Goal: Information Seeking & Learning: Learn about a topic

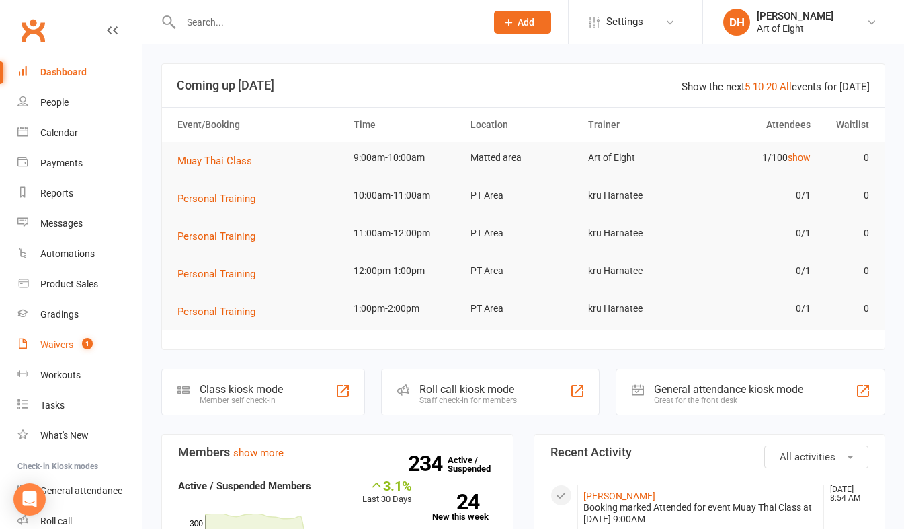
click at [60, 345] on div "Waivers" at bounding box center [56, 344] width 33 height 11
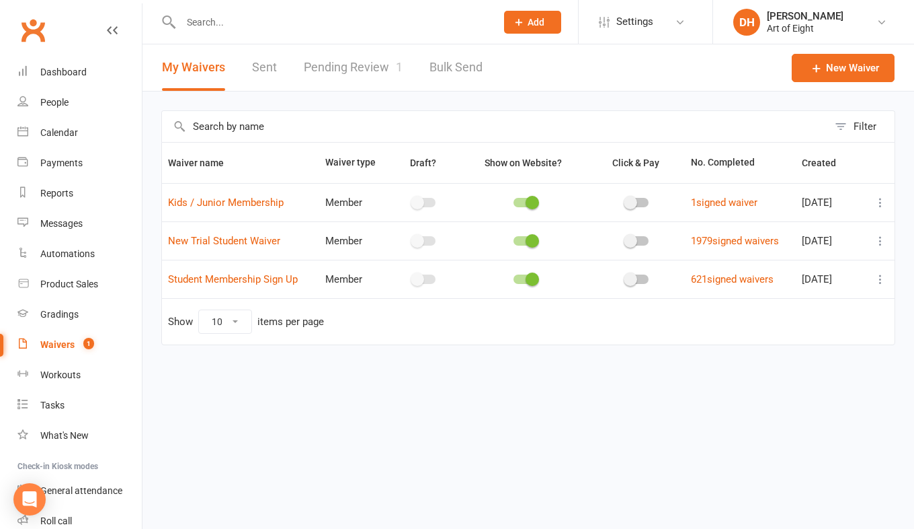
click at [340, 63] on link "Pending Review 1" at bounding box center [353, 67] width 99 height 46
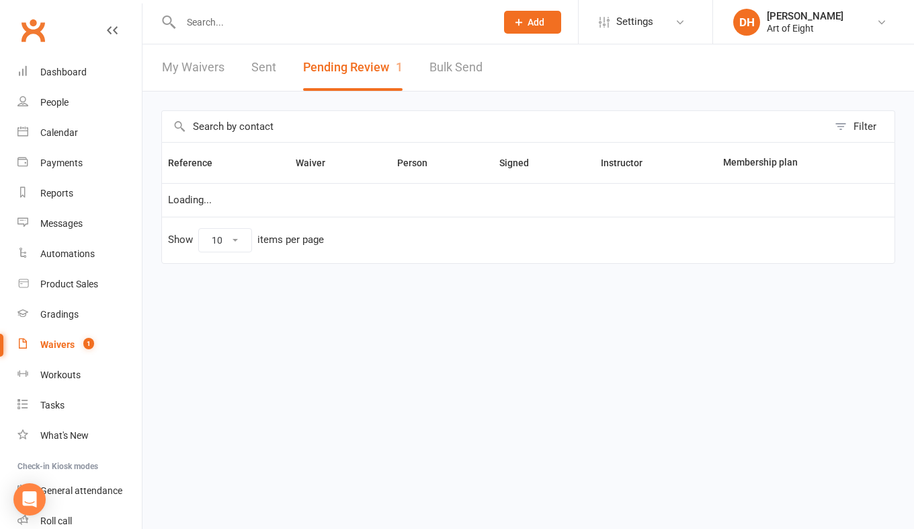
select select "50"
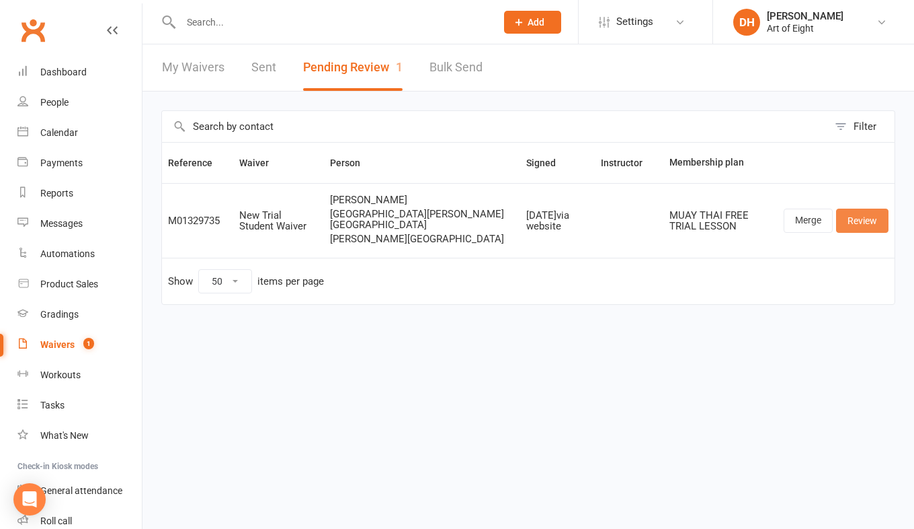
click at [848, 217] on link "Review" at bounding box center [862, 220] width 52 height 24
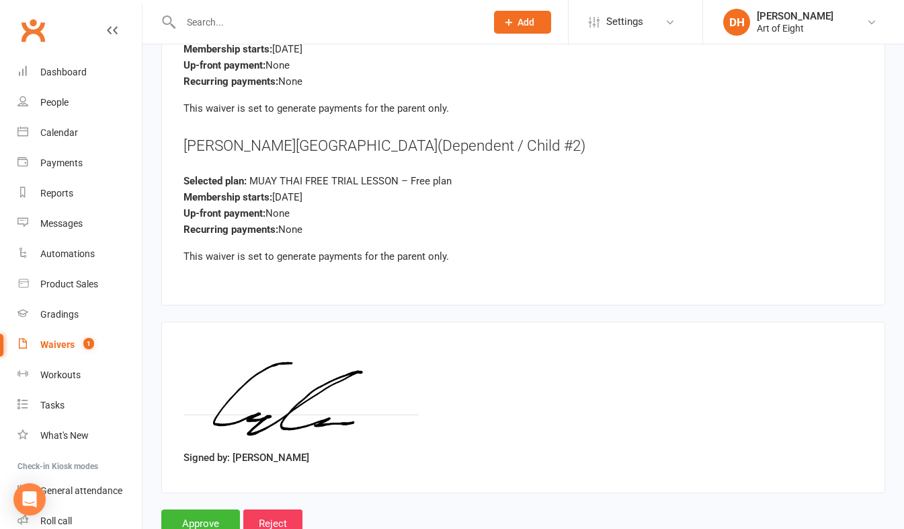
scroll to position [3474, 0]
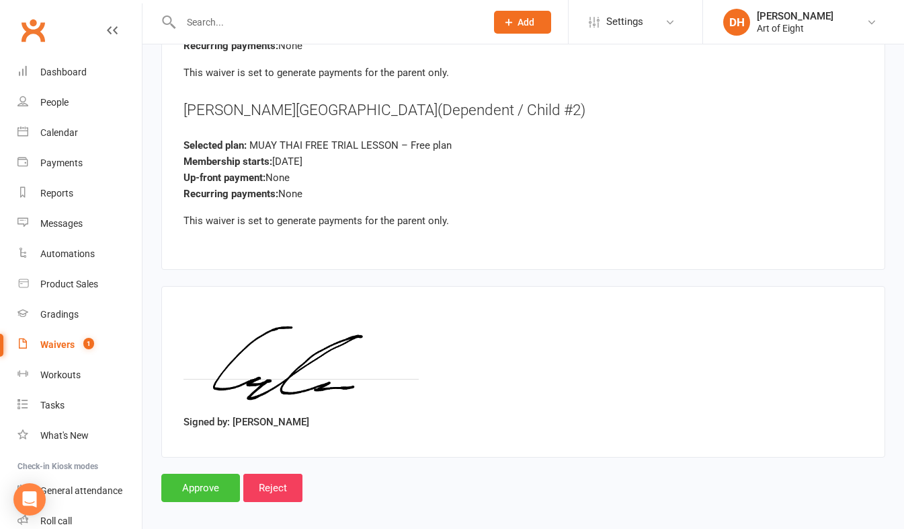
click at [214, 473] on input "Approve" at bounding box center [200, 487] width 79 height 28
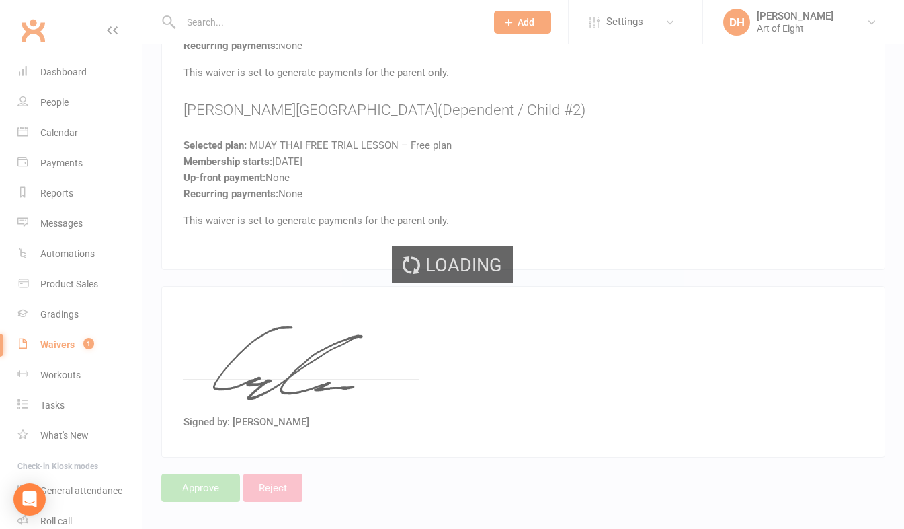
select select "50"
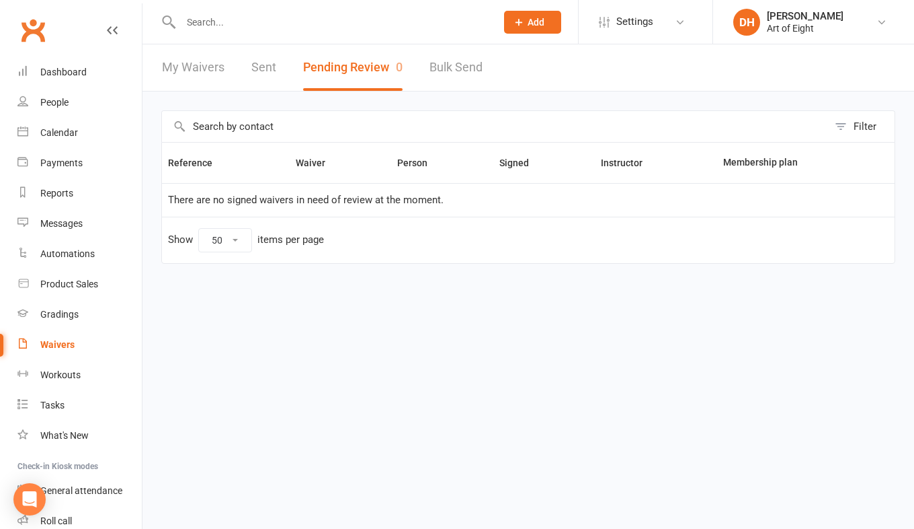
click at [259, 68] on link "Sent" at bounding box center [263, 67] width 25 height 46
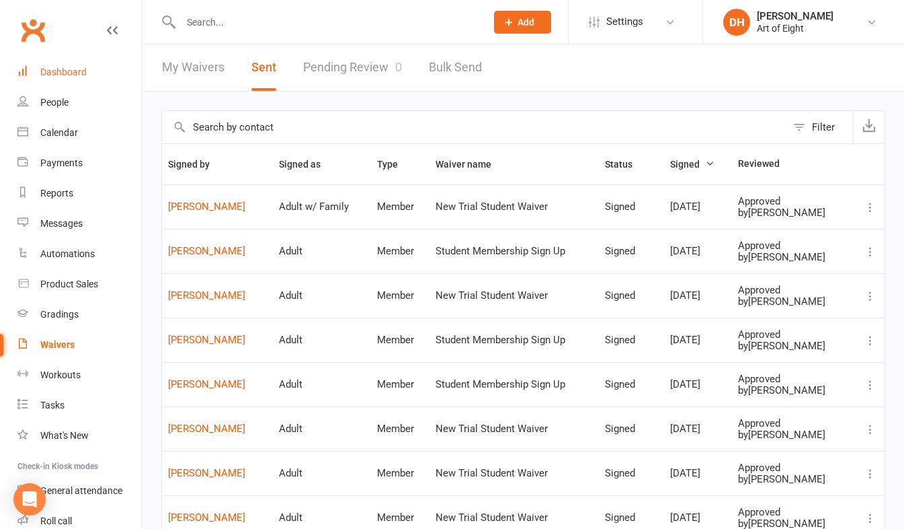
click at [52, 71] on div "Dashboard" at bounding box center [63, 72] width 46 height 11
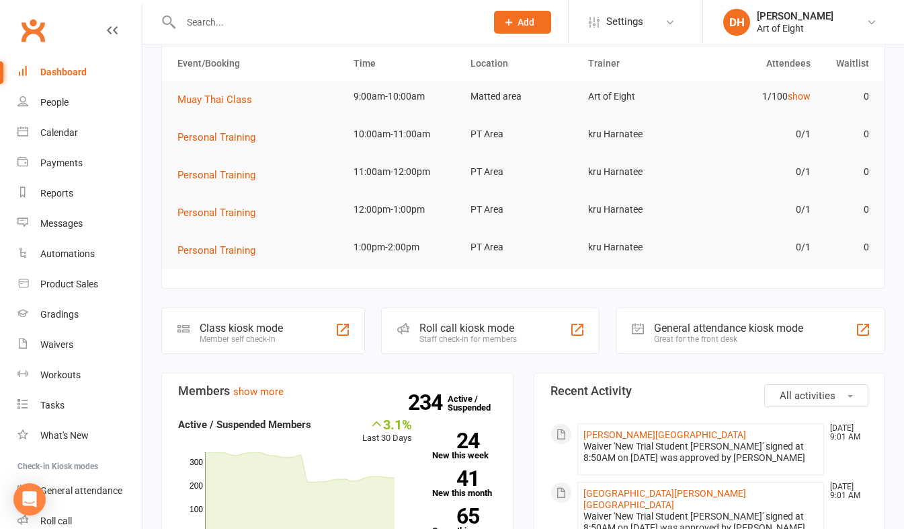
scroll to position [202, 0]
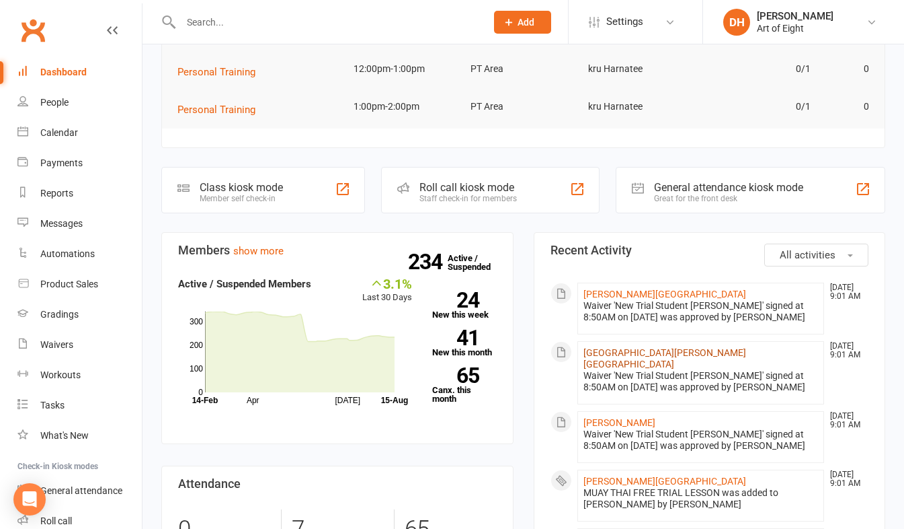
click at [607, 350] on link "[GEOGRAPHIC_DATA][PERSON_NAME][GEOGRAPHIC_DATA]" at bounding box center [665, 358] width 163 height 22
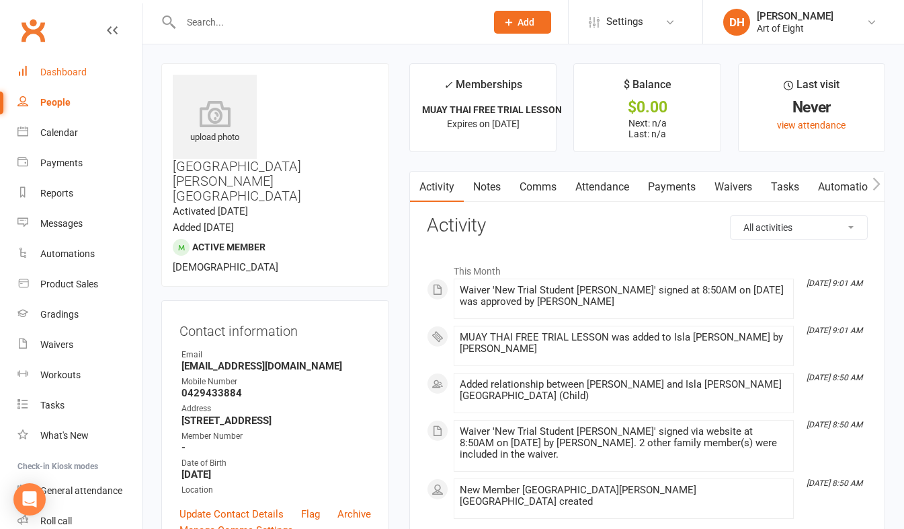
click at [64, 69] on div "Dashboard" at bounding box center [63, 72] width 46 height 11
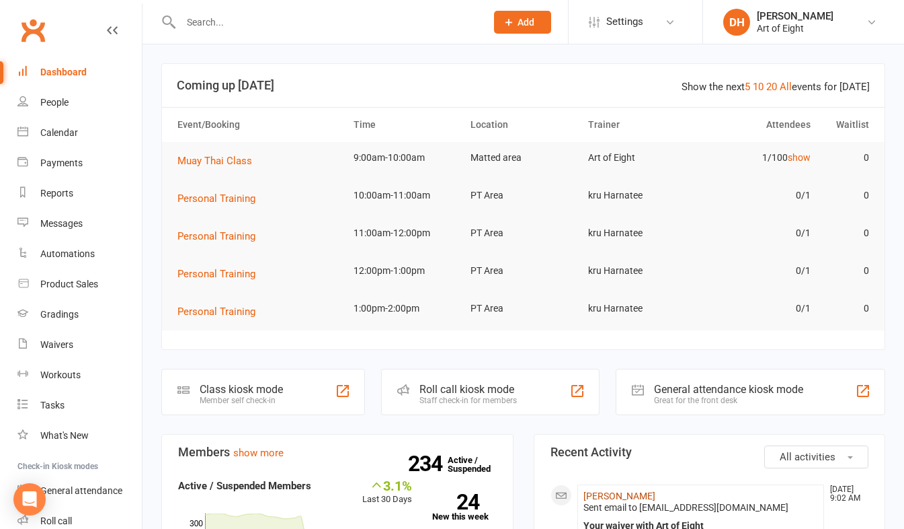
click at [613, 497] on link "[PERSON_NAME]" at bounding box center [620, 495] width 72 height 11
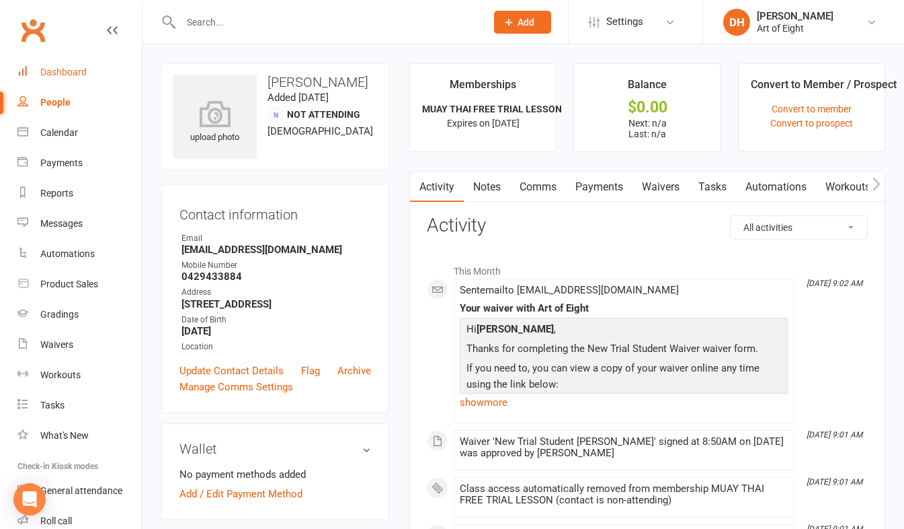
click at [67, 70] on div "Dashboard" at bounding box center [63, 72] width 46 height 11
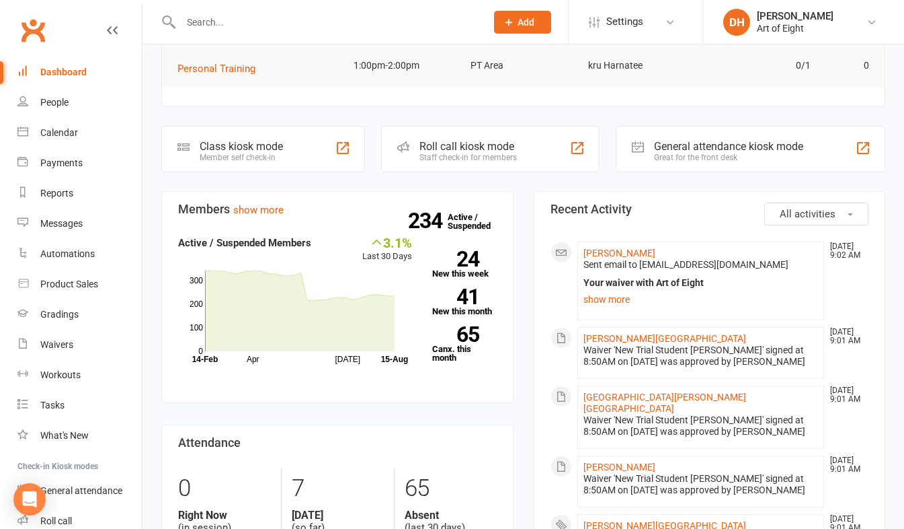
scroll to position [269, 0]
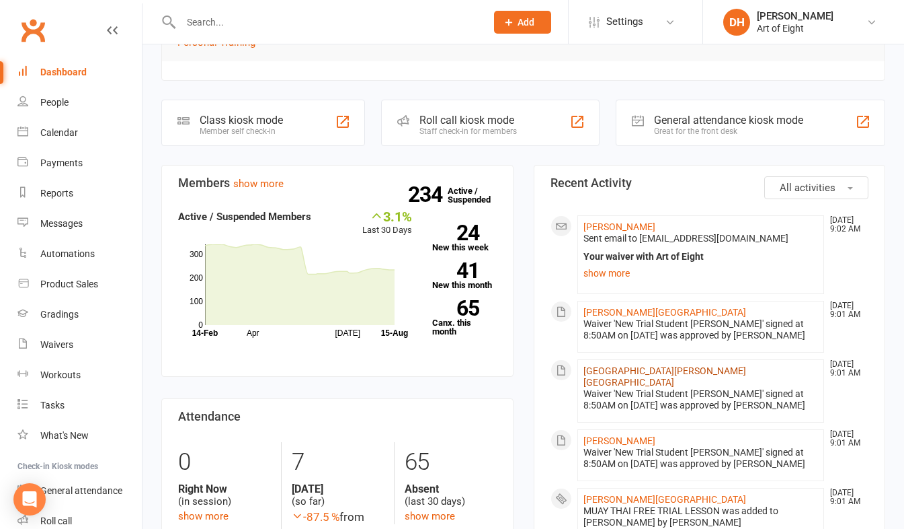
click at [600, 369] on link "[GEOGRAPHIC_DATA][PERSON_NAME][GEOGRAPHIC_DATA]" at bounding box center [665, 376] width 163 height 22
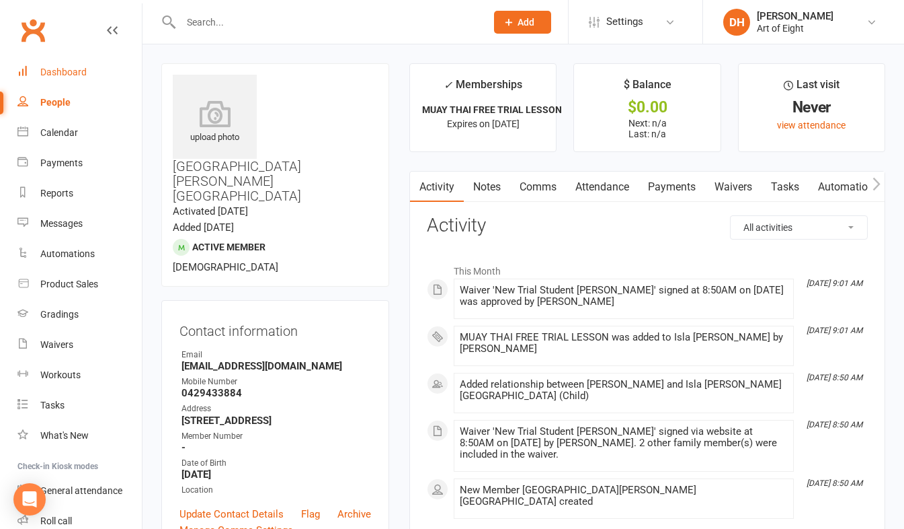
click at [56, 66] on link "Dashboard" at bounding box center [79, 72] width 124 height 30
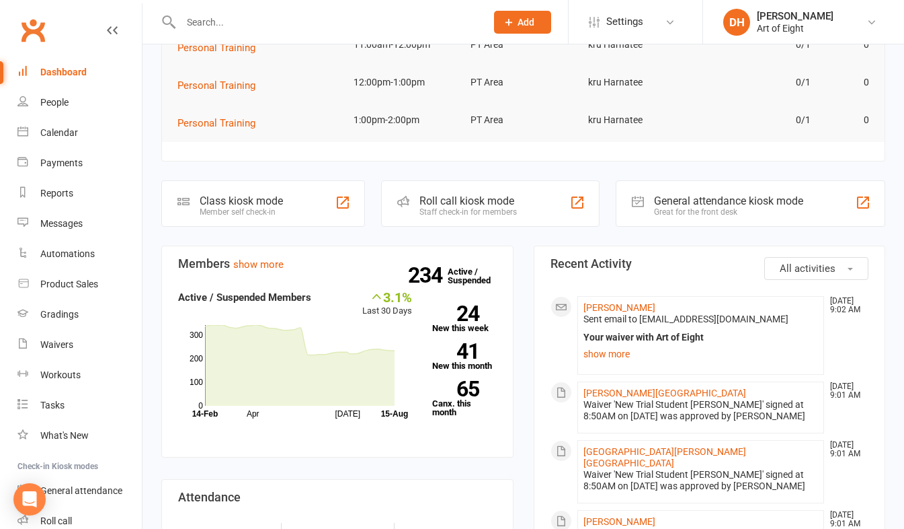
scroll to position [202, 0]
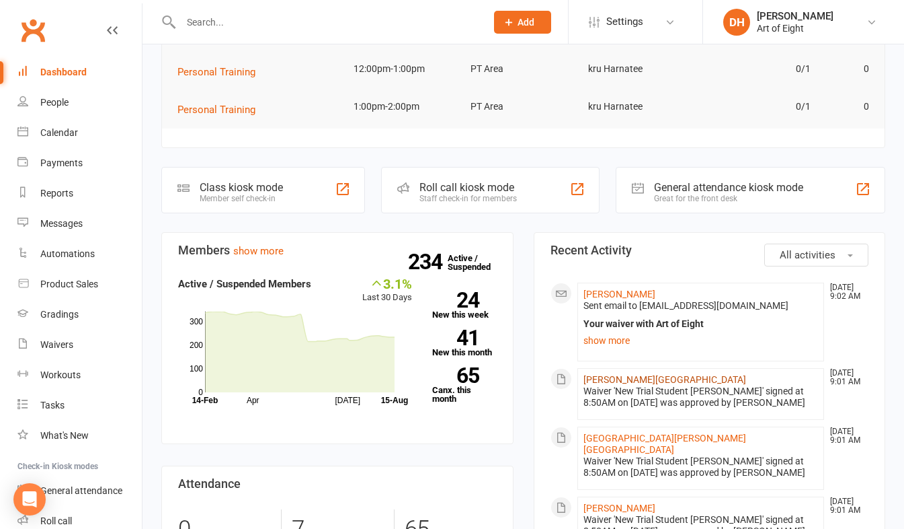
click at [595, 378] on link "[PERSON_NAME][GEOGRAPHIC_DATA]" at bounding box center [665, 379] width 163 height 11
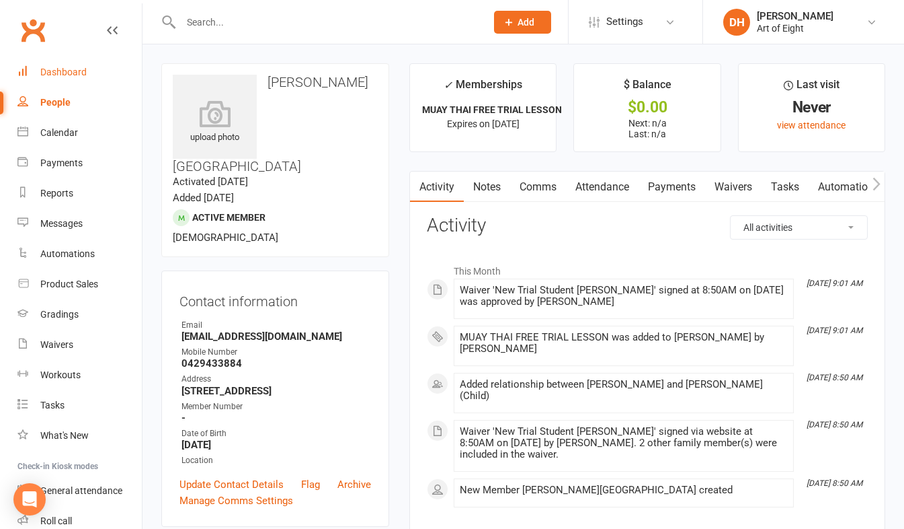
click at [45, 67] on div "Dashboard" at bounding box center [63, 72] width 46 height 11
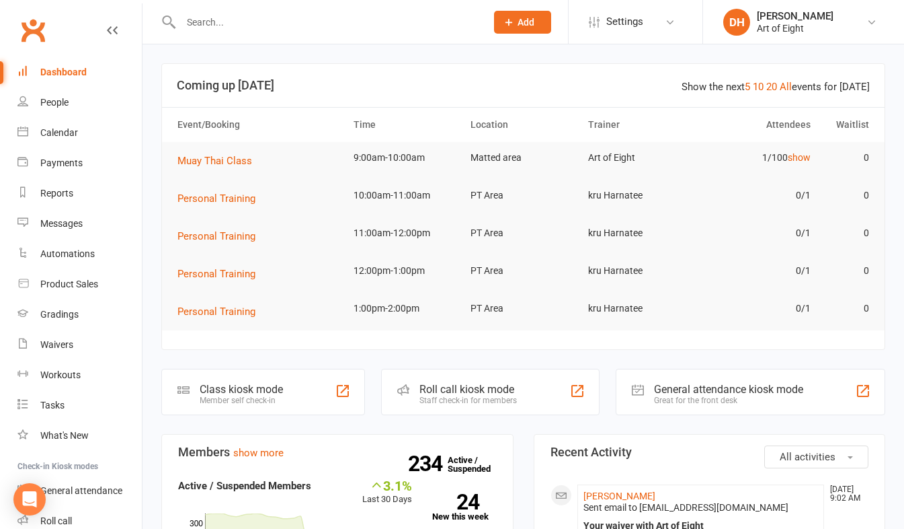
click at [246, 24] on input "text" at bounding box center [327, 22] width 300 height 19
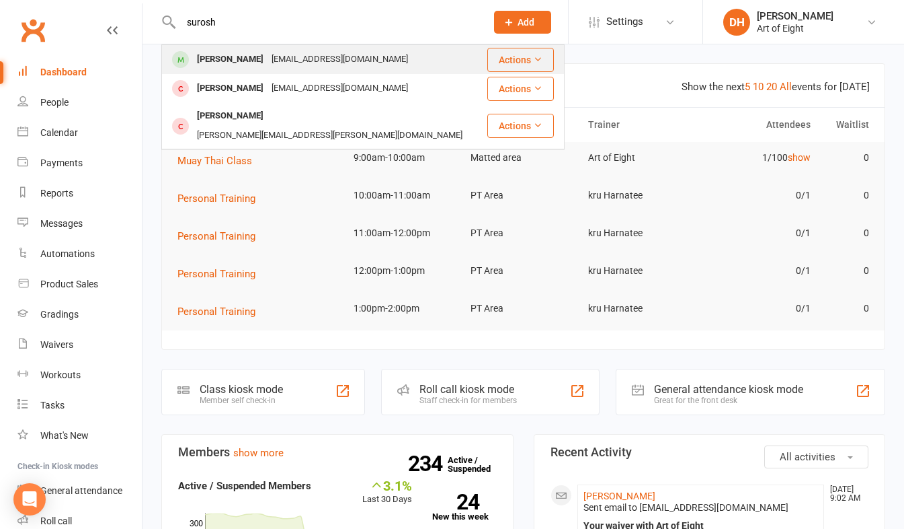
type input "surosh"
click at [212, 58] on div "[PERSON_NAME]" at bounding box center [230, 59] width 75 height 19
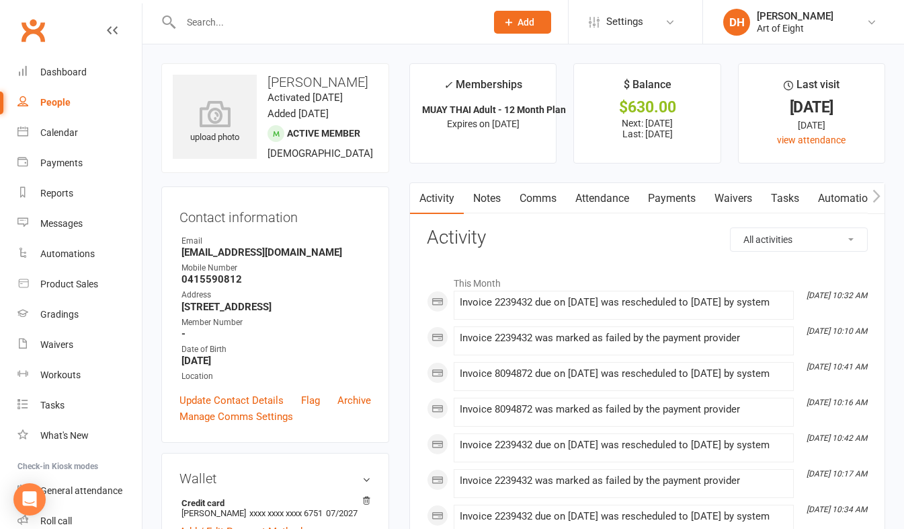
drag, startPoint x: 666, startPoint y: 197, endPoint x: 669, endPoint y: 208, distance: 11.9
click at [666, 197] on link "Payments" at bounding box center [672, 198] width 67 height 31
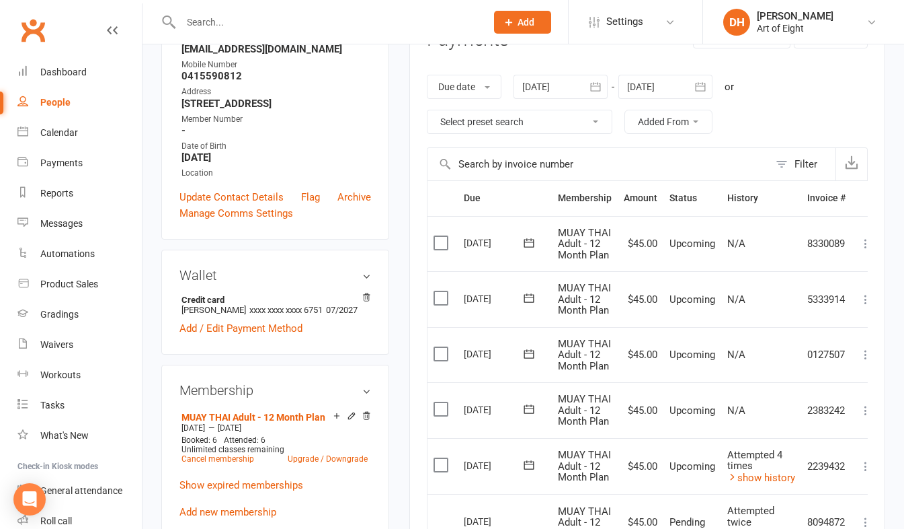
scroll to position [202, 0]
click at [593, 79] on button "button" at bounding box center [596, 88] width 24 height 24
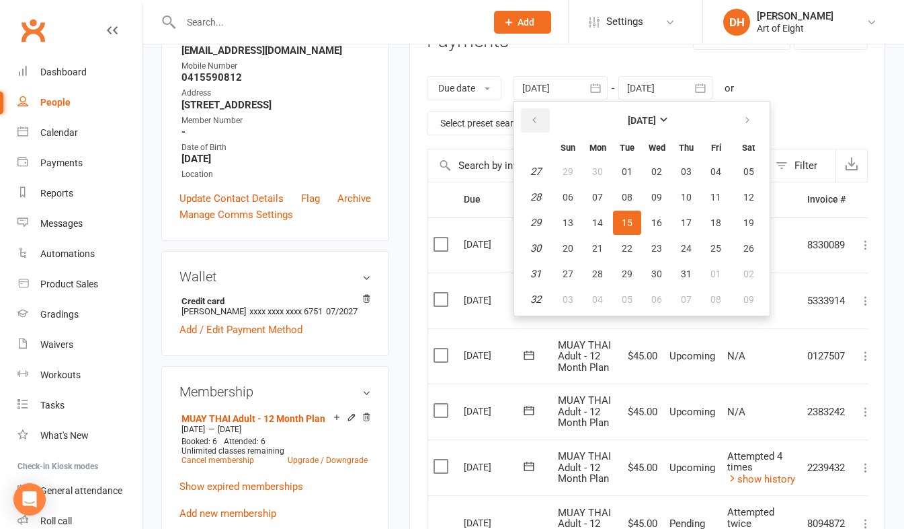
click at [539, 118] on icon "button" at bounding box center [534, 120] width 9 height 11
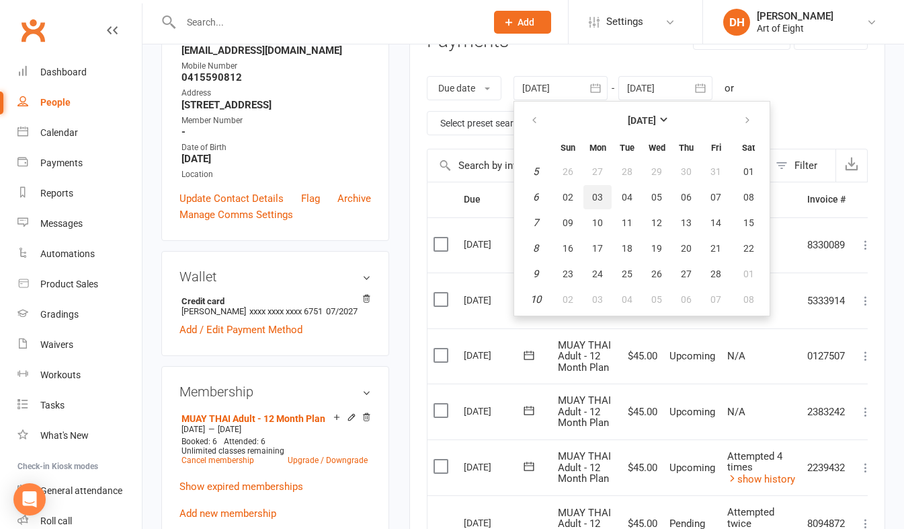
drag, startPoint x: 598, startPoint y: 194, endPoint x: 600, endPoint y: 241, distance: 47.8
click at [597, 194] on span "03" at bounding box center [597, 197] width 11 height 11
type input "[DATE]"
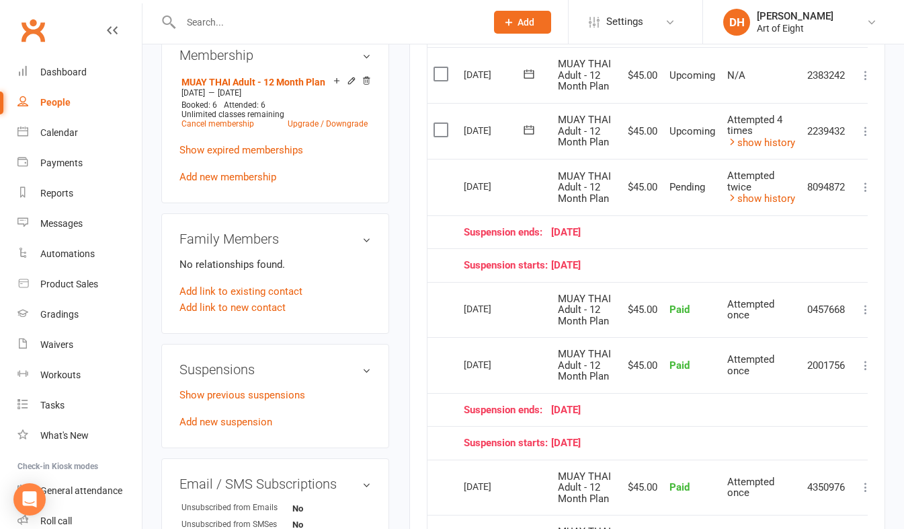
scroll to position [605, 0]
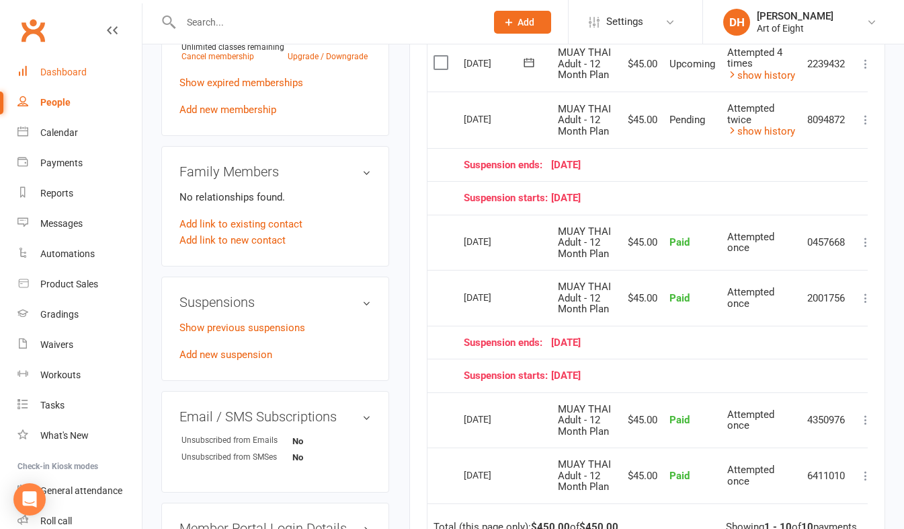
click at [79, 69] on div "Dashboard" at bounding box center [63, 72] width 46 height 11
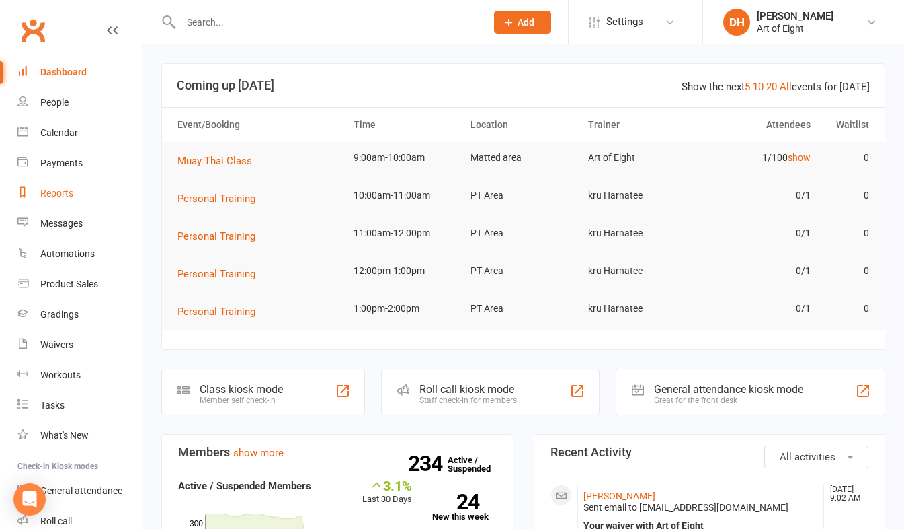
click at [53, 191] on div "Reports" at bounding box center [56, 193] width 33 height 11
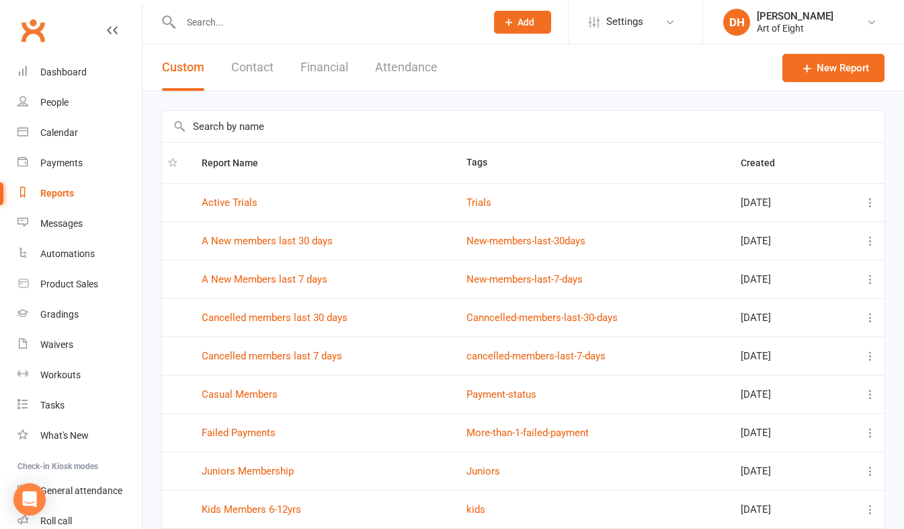
click at [313, 67] on button "Financial" at bounding box center [325, 67] width 48 height 46
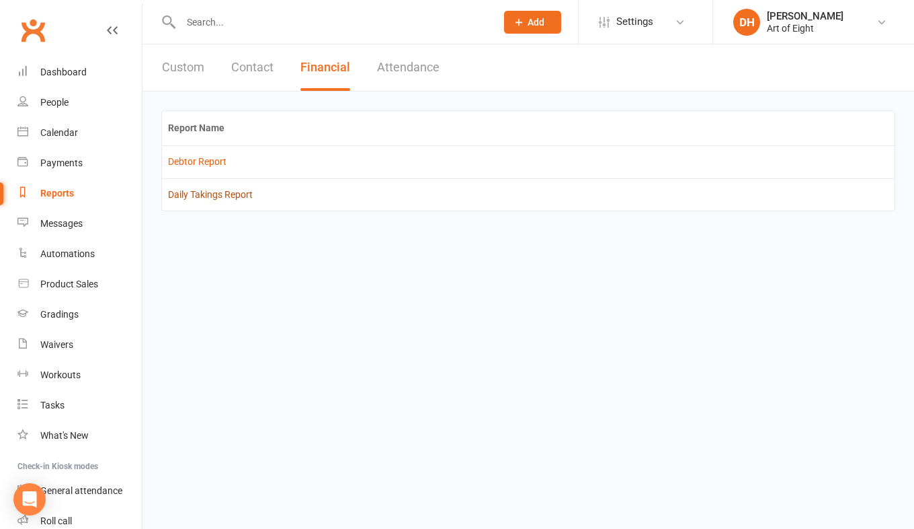
click at [191, 197] on link "Daily Takings Report" at bounding box center [210, 194] width 85 height 11
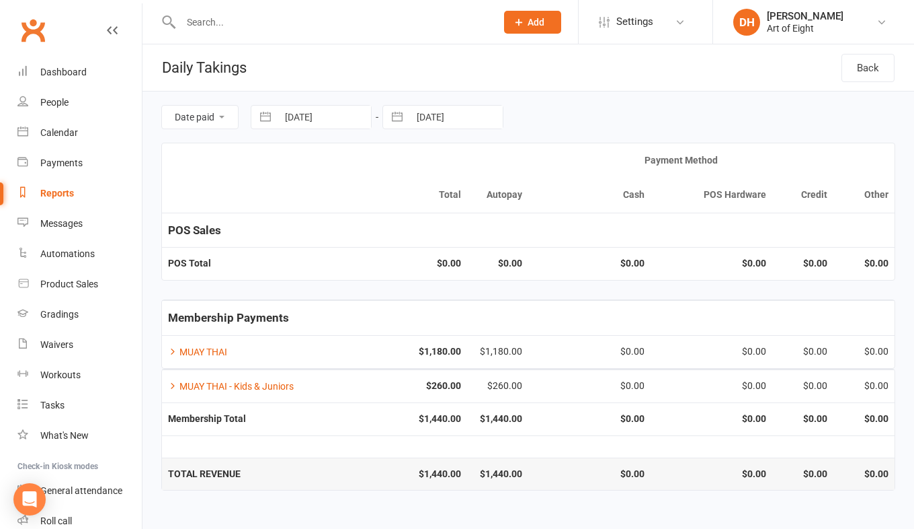
click at [264, 112] on button "button" at bounding box center [265, 117] width 24 height 23
select select "6"
select select "2025"
select select "7"
select select "2025"
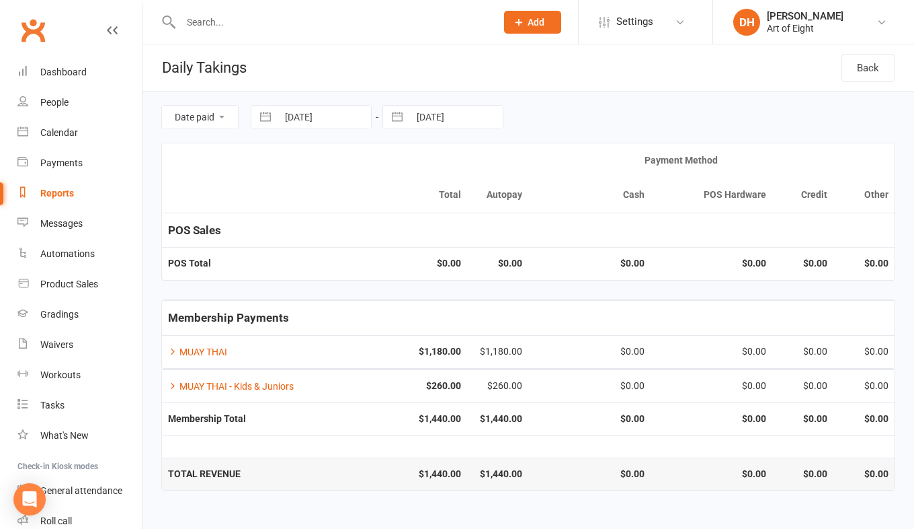
select select "8"
select select "2025"
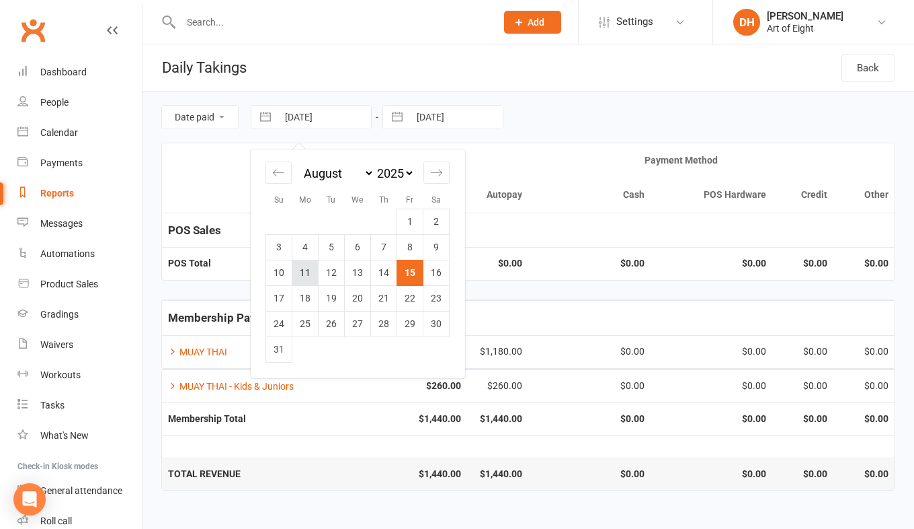
click at [302, 270] on td "11" at bounding box center [305, 273] width 26 height 26
type input "[DATE]"
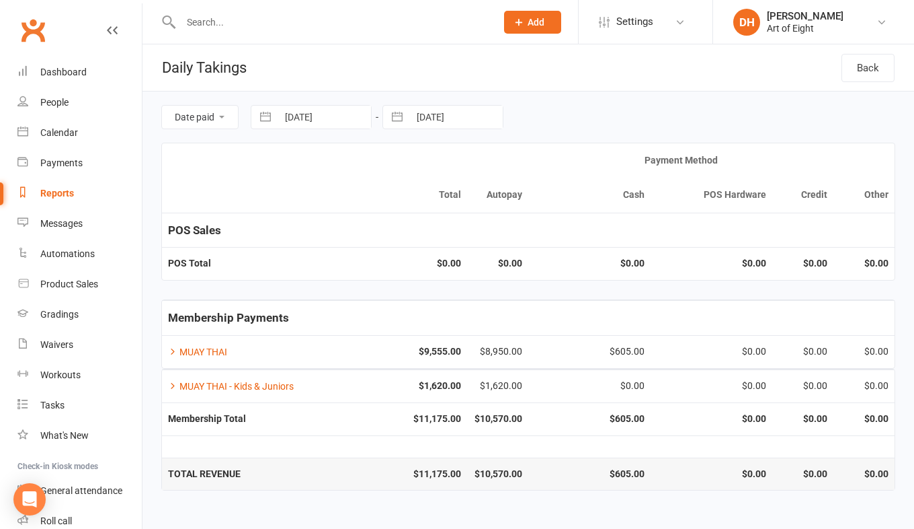
click at [391, 116] on button "button" at bounding box center [397, 117] width 24 height 23
select select "6"
select select "2025"
select select "7"
select select "2025"
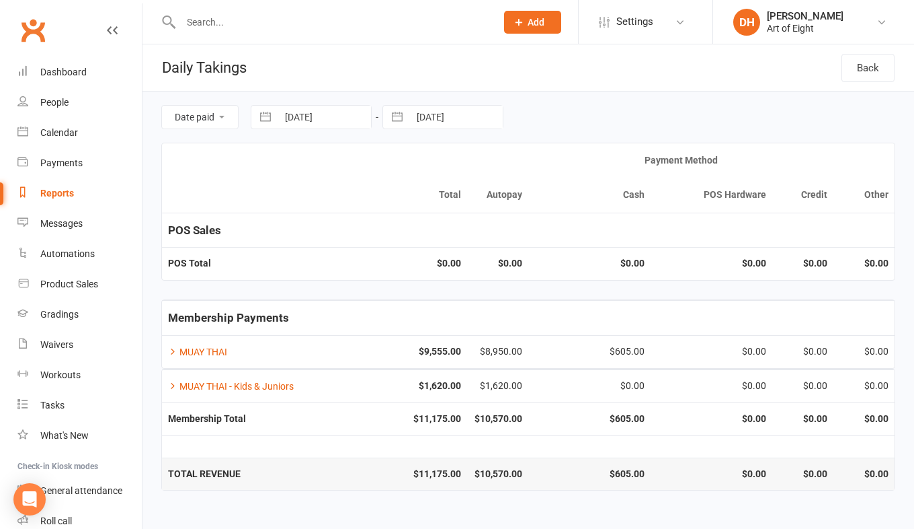
select select "8"
select select "2025"
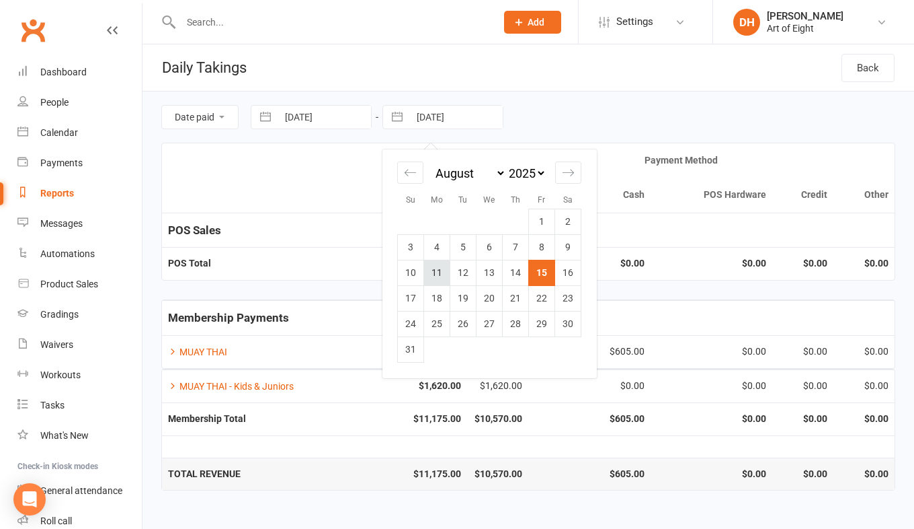
click at [442, 277] on td "11" at bounding box center [437, 273] width 26 height 26
type input "[DATE]"
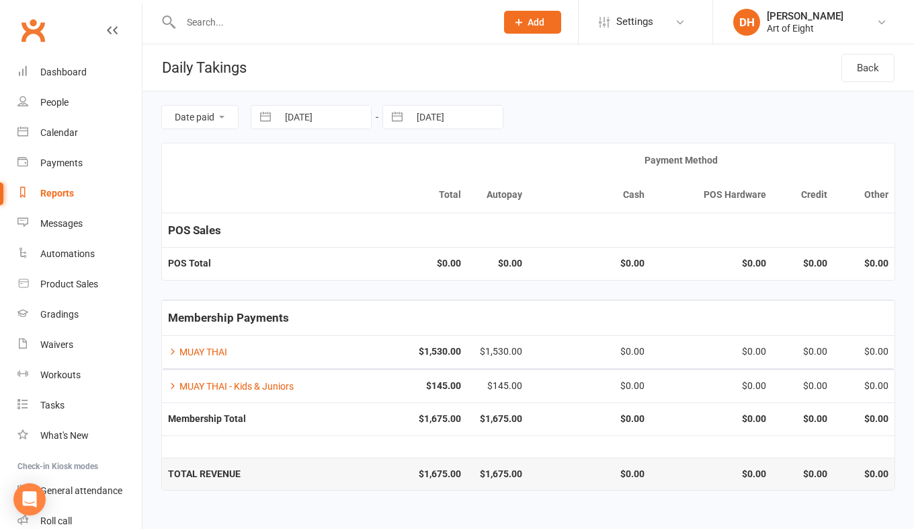
click at [263, 115] on button "button" at bounding box center [265, 117] width 24 height 23
select select "6"
select select "2025"
select select "7"
select select "2025"
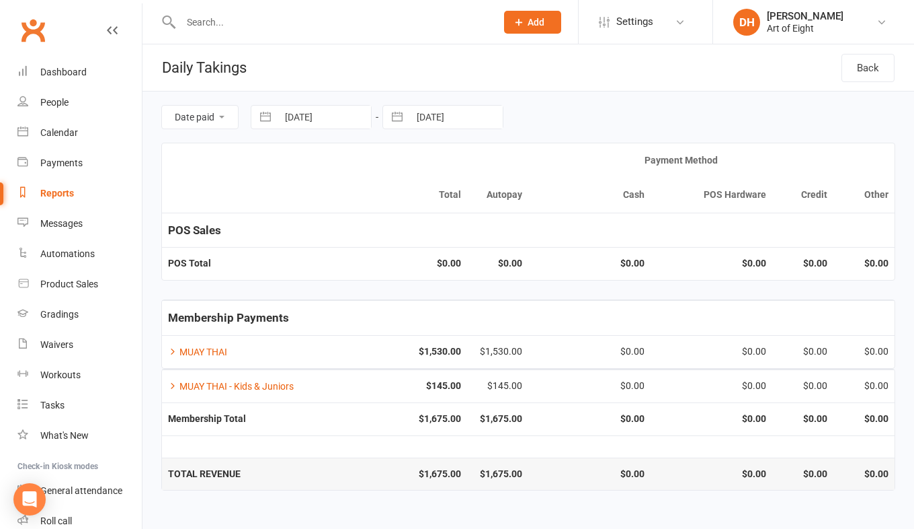
select select "8"
select select "2025"
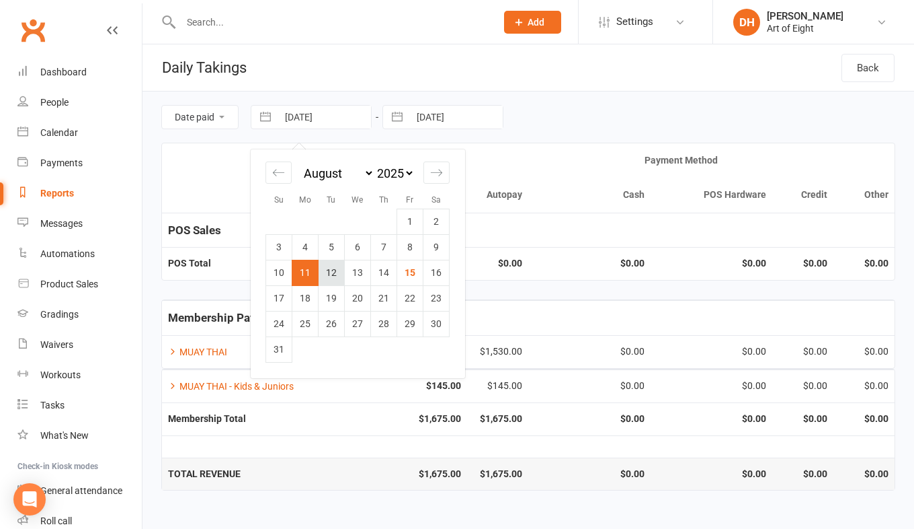
click at [329, 273] on td "12" at bounding box center [332, 273] width 26 height 26
type input "[DATE]"
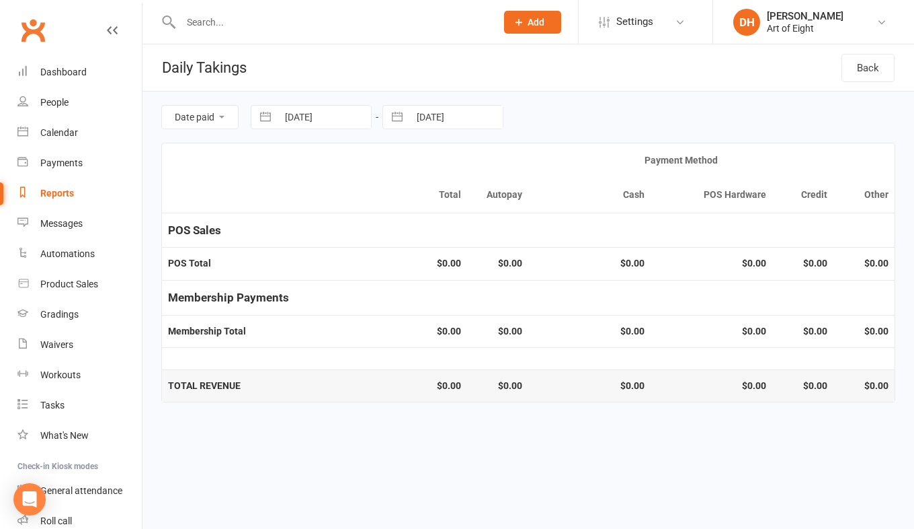
click at [402, 116] on button "button" at bounding box center [397, 117] width 24 height 23
select select "6"
select select "2025"
select select "7"
select select "2025"
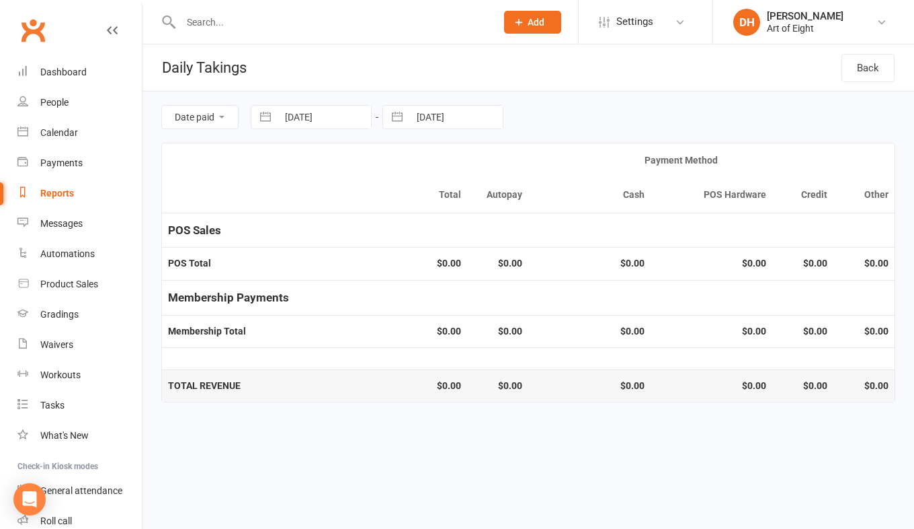
select select "8"
select select "2025"
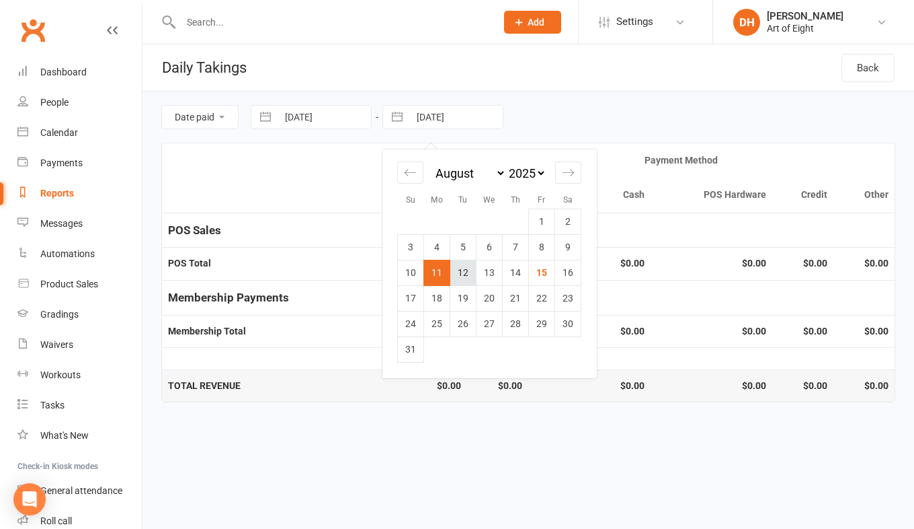
click at [458, 269] on td "12" at bounding box center [464, 273] width 26 height 26
type input "[DATE]"
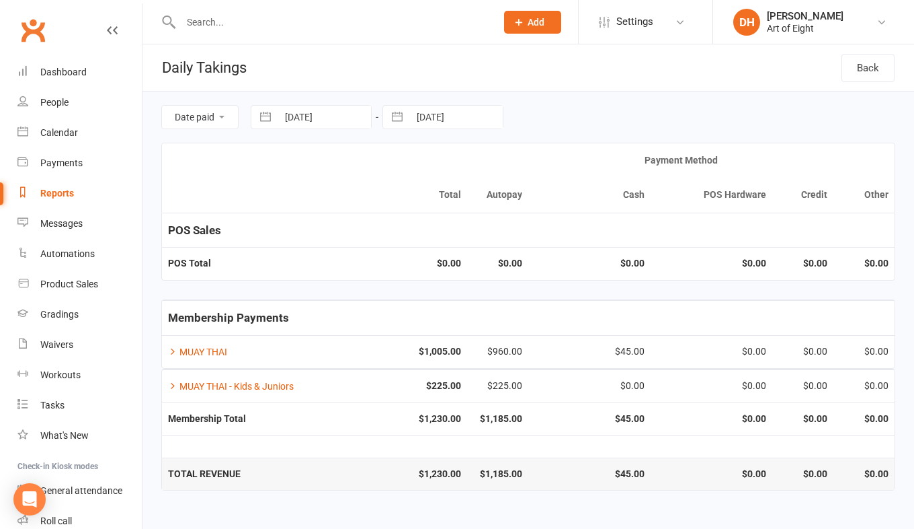
click at [270, 118] on button "button" at bounding box center [265, 117] width 24 height 23
select select "6"
select select "2025"
select select "7"
select select "2025"
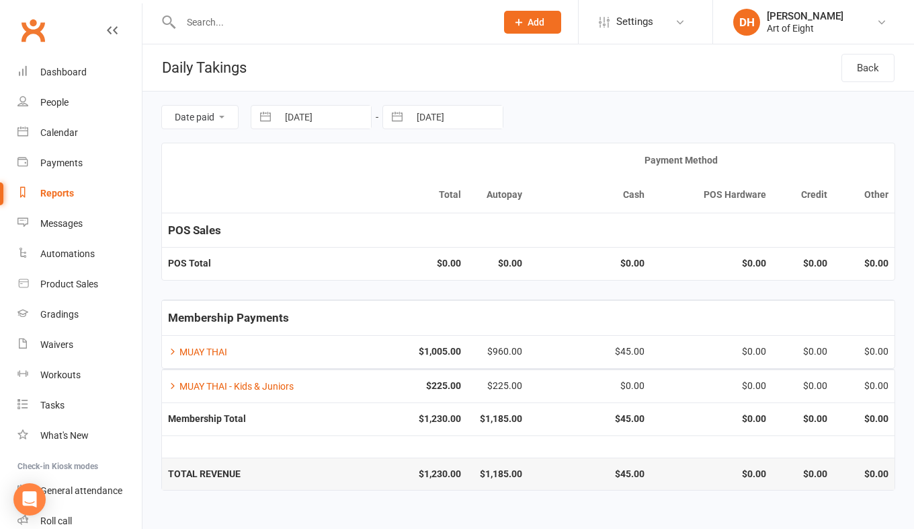
select select "8"
select select "2025"
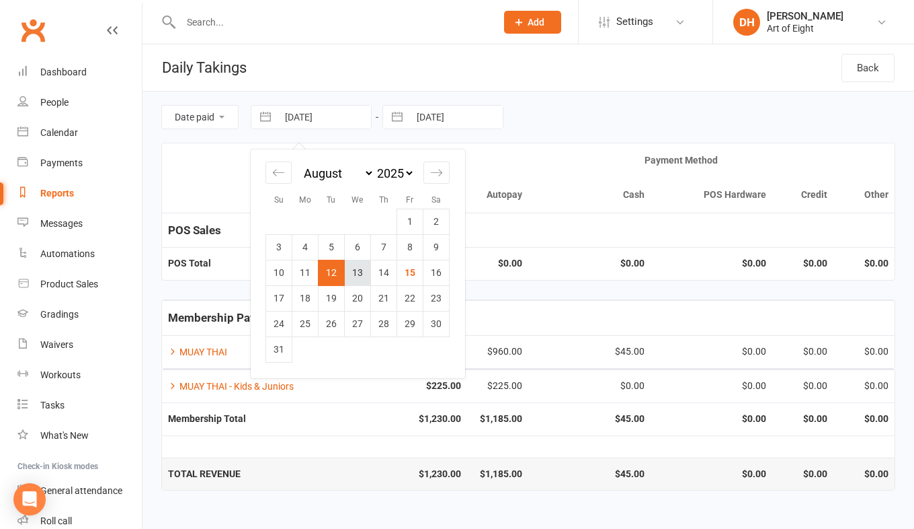
click at [351, 270] on td "13" at bounding box center [358, 273] width 26 height 26
type input "[DATE]"
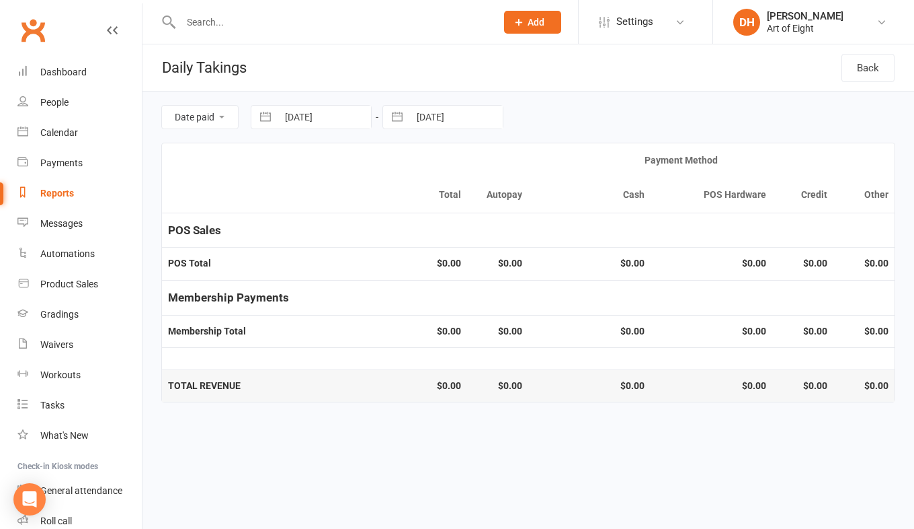
drag, startPoint x: 393, startPoint y: 113, endPoint x: 395, endPoint y: 122, distance: 9.1
click at [393, 114] on button "button" at bounding box center [397, 117] width 24 height 23
select select "6"
select select "2025"
select select "7"
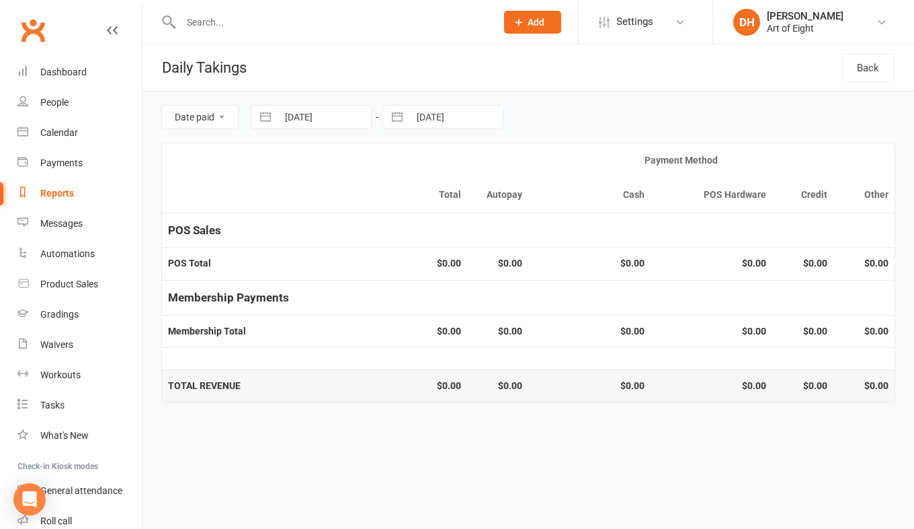
select select "2025"
select select "8"
select select "2025"
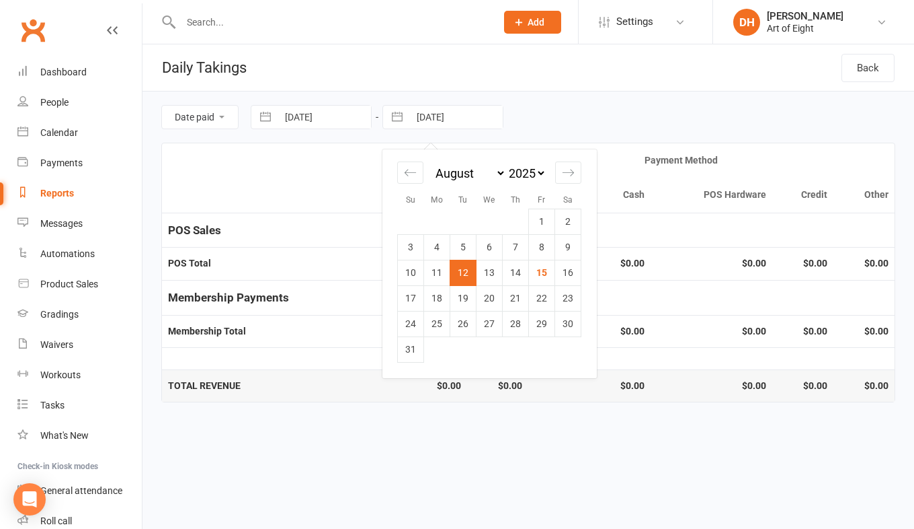
drag, startPoint x: 493, startPoint y: 273, endPoint x: 498, endPoint y: 259, distance: 15.1
click at [492, 272] on td "13" at bounding box center [490, 273] width 26 height 26
type input "[DATE]"
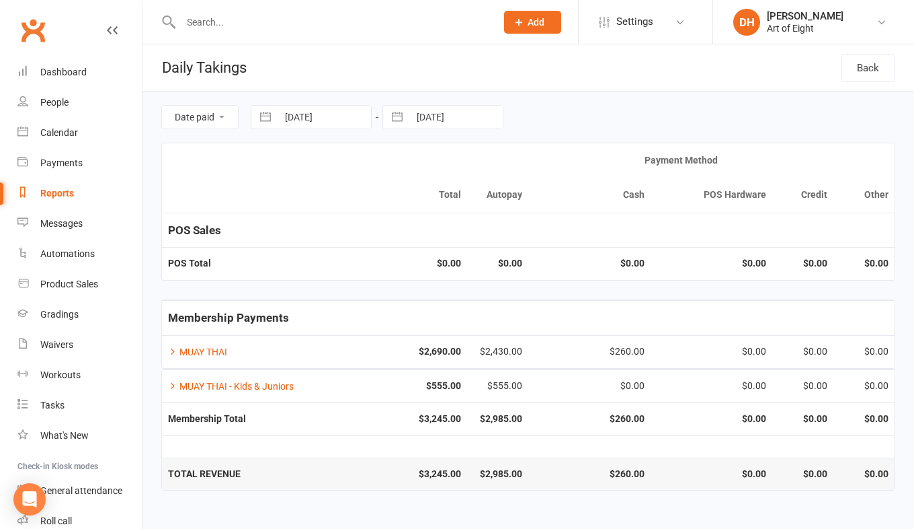
click at [267, 119] on button "button" at bounding box center [265, 117] width 24 height 23
select select "6"
select select "2025"
select select "7"
select select "2025"
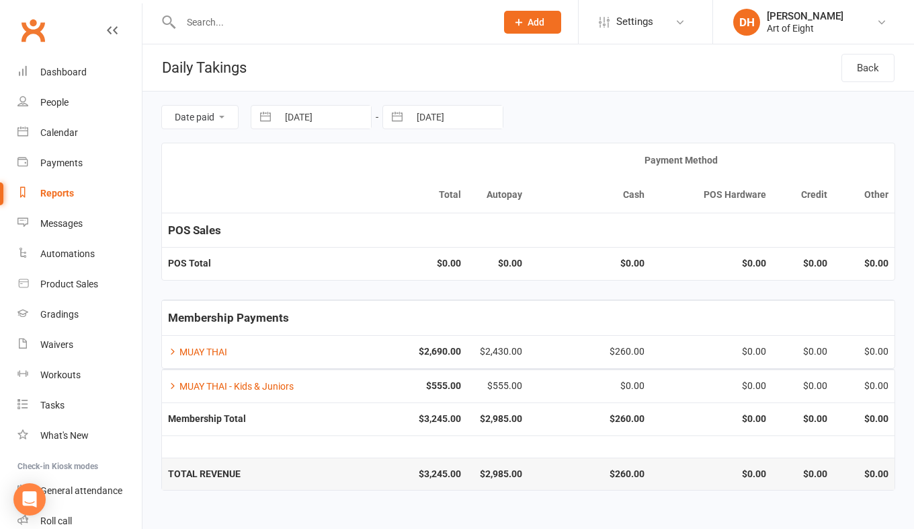
select select "8"
select select "2025"
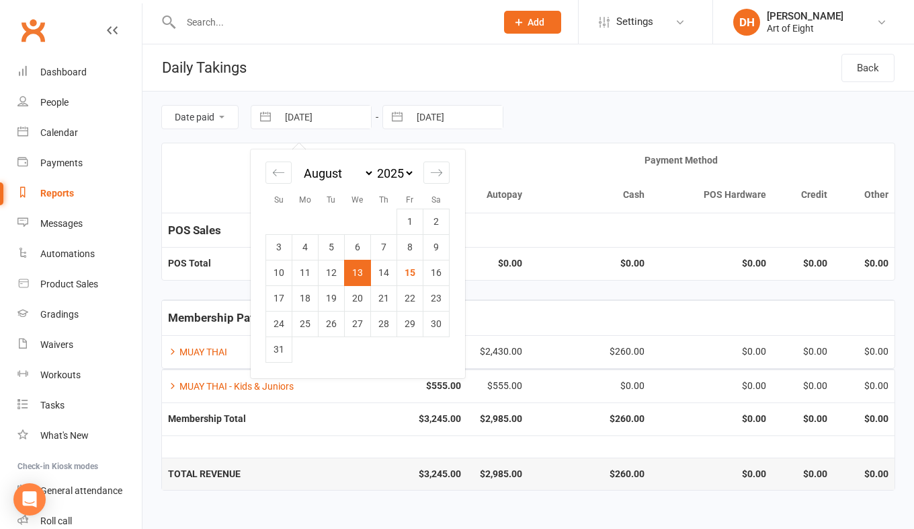
click at [388, 268] on td "14" at bounding box center [384, 273] width 26 height 26
type input "[DATE]"
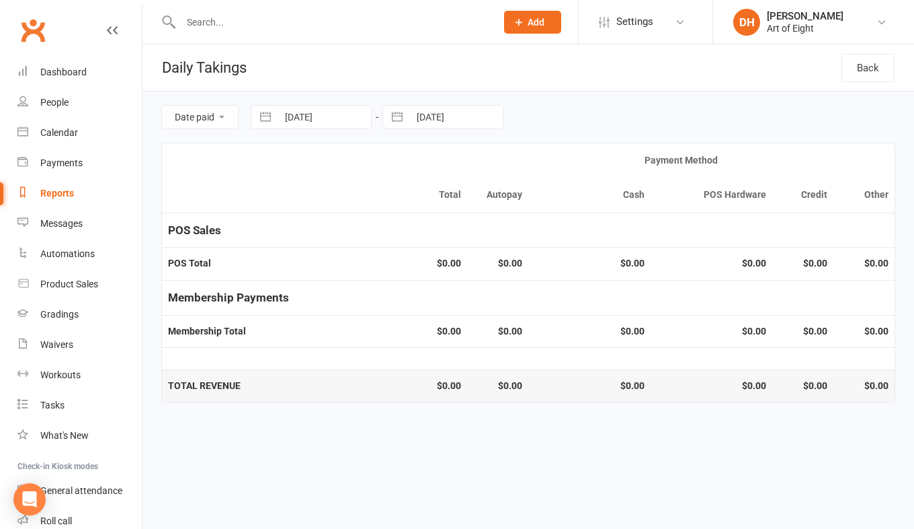
click at [398, 118] on button "button" at bounding box center [397, 117] width 24 height 23
select select "6"
select select "2025"
select select "7"
select select "2025"
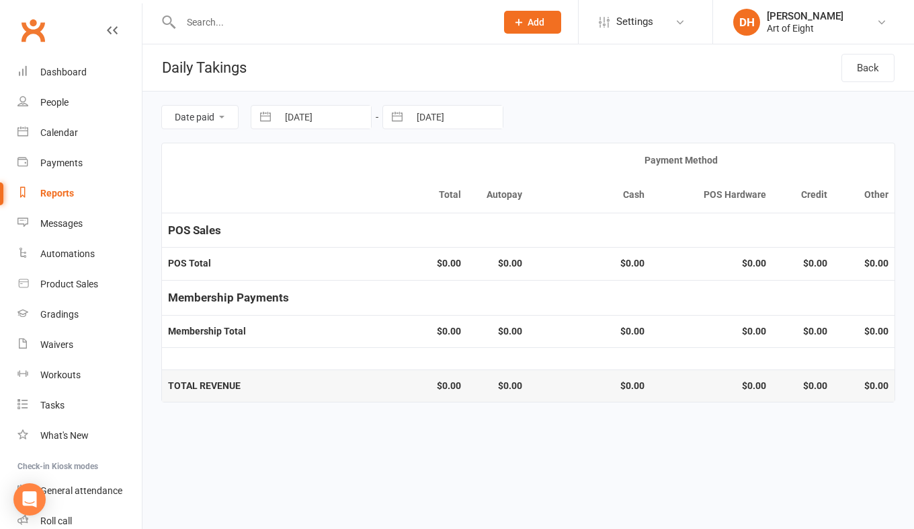
select select "8"
select select "2025"
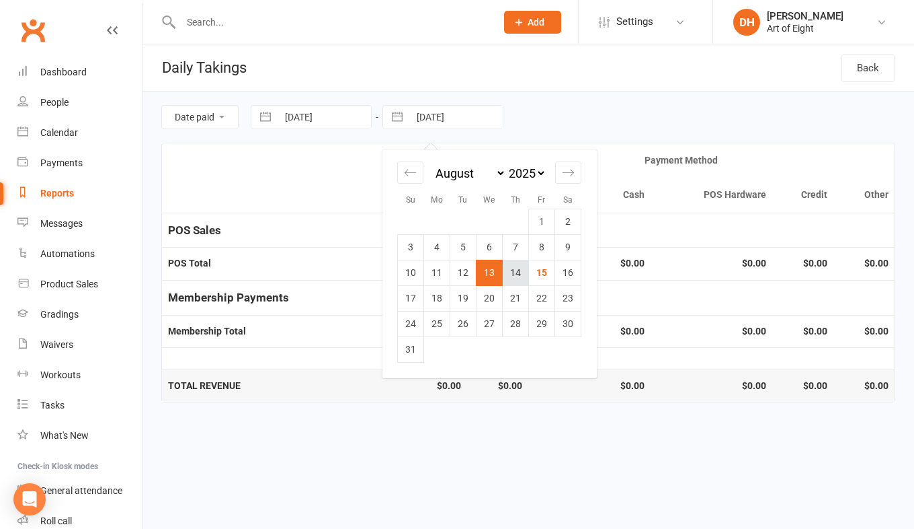
click at [516, 274] on td "14" at bounding box center [516, 273] width 26 height 26
type input "[DATE]"
